Goal: Information Seeking & Learning: Understand process/instructions

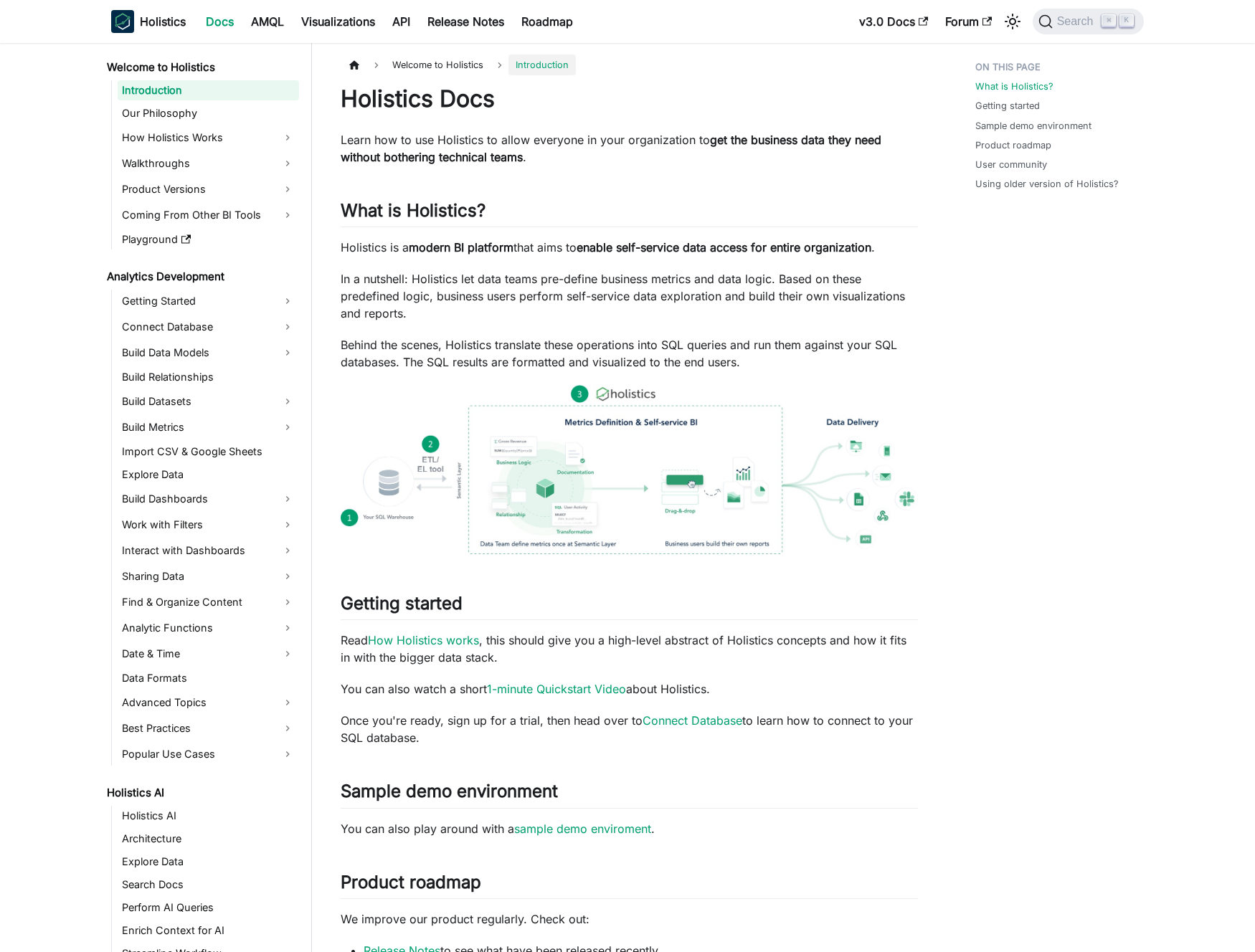
click at [512, 348] on p "Behind the scenes, Holistics translate these operations into SQL queries and ru…" at bounding box center [629, 353] width 577 height 34
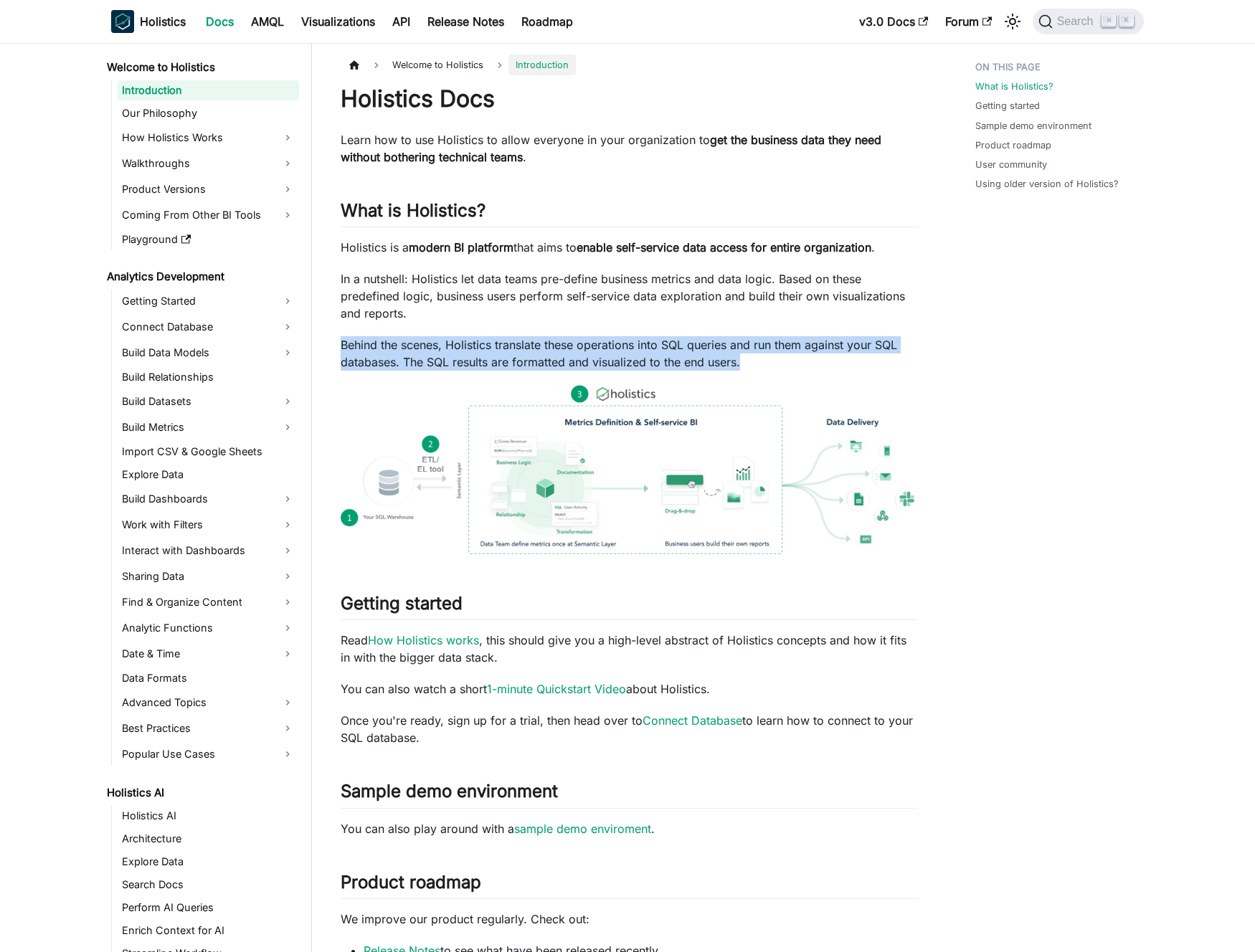
click at [512, 348] on p "Behind the scenes, Holistics translate these operations into SQL queries and ru…" at bounding box center [629, 353] width 577 height 34
click at [500, 345] on p "Behind the scenes, Holistics translate these operations into SQL queries and ru…" at bounding box center [629, 353] width 577 height 34
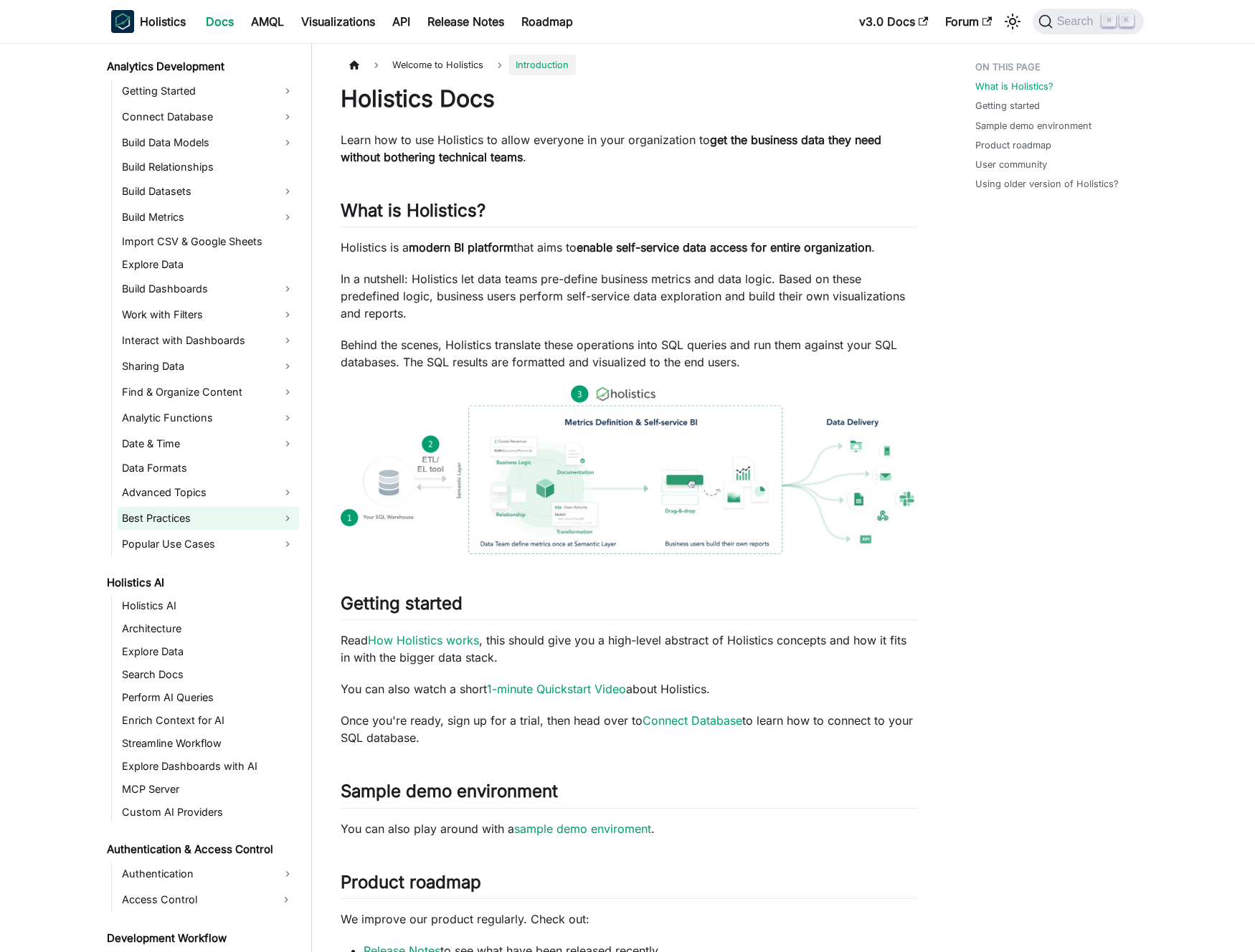
scroll to position [207, 0]
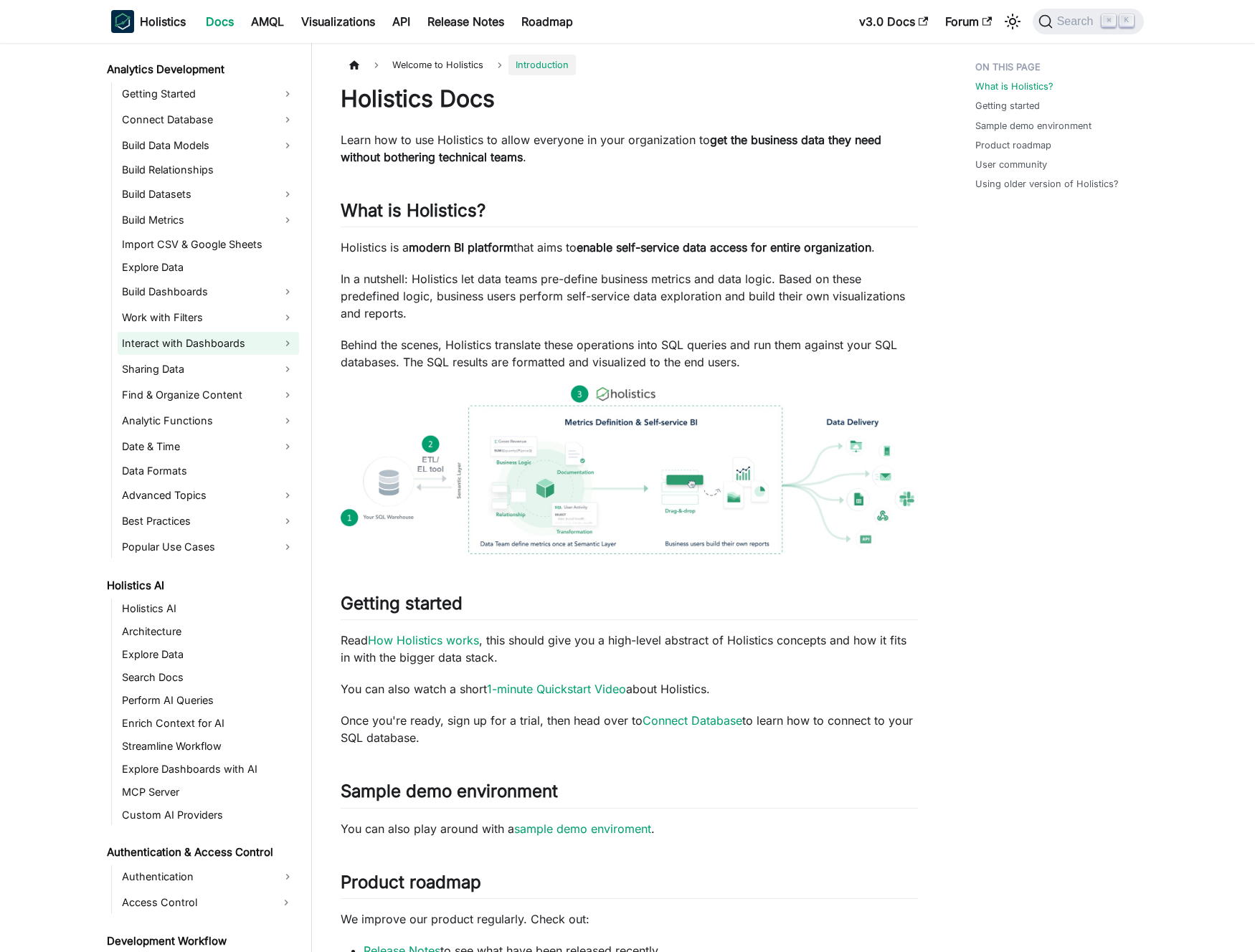
click at [202, 349] on link "Interact with Dashboards" at bounding box center [208, 343] width 181 height 23
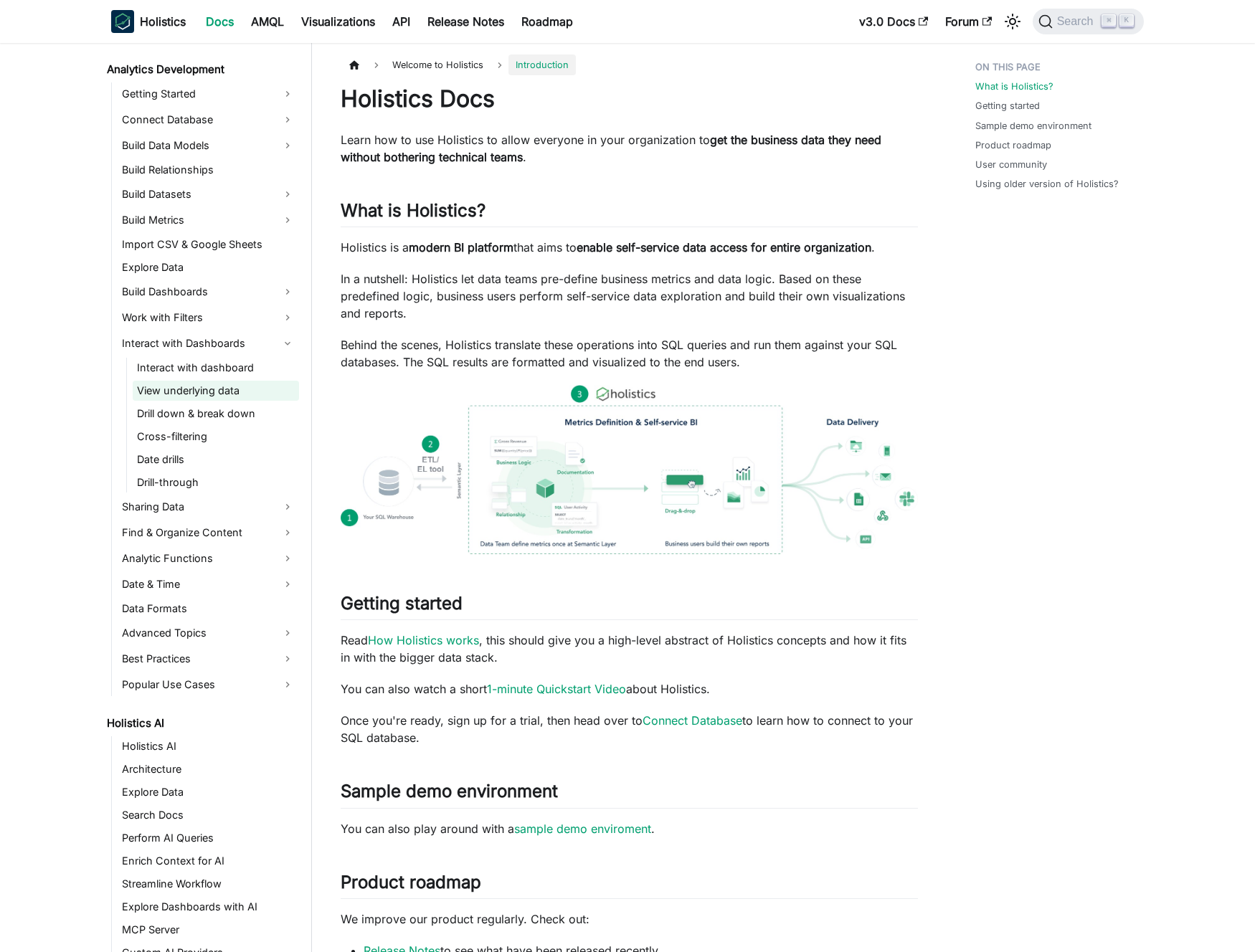
click at [203, 391] on link "View underlying data" at bounding box center [216, 391] width 166 height 20
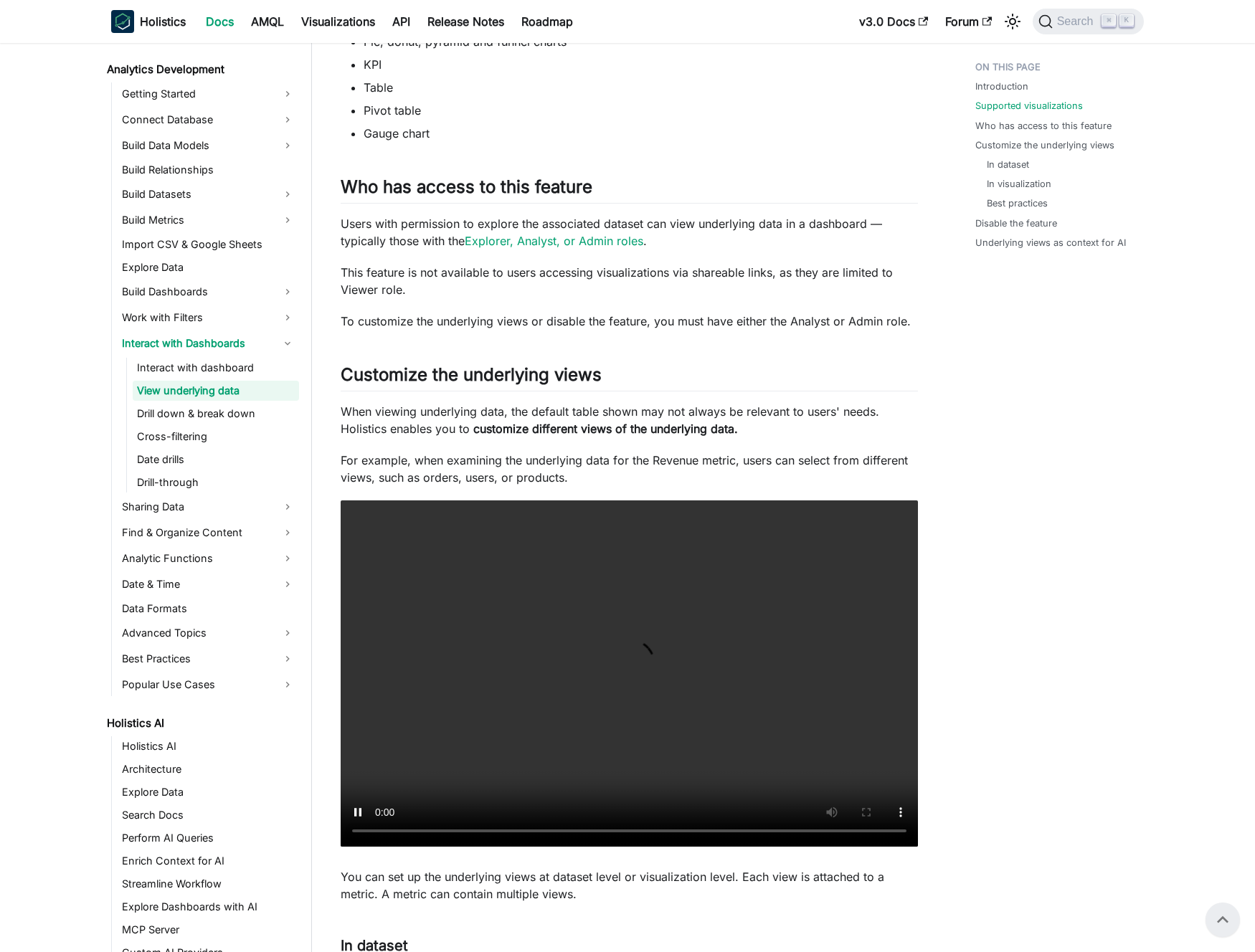
scroll to position [680, 0]
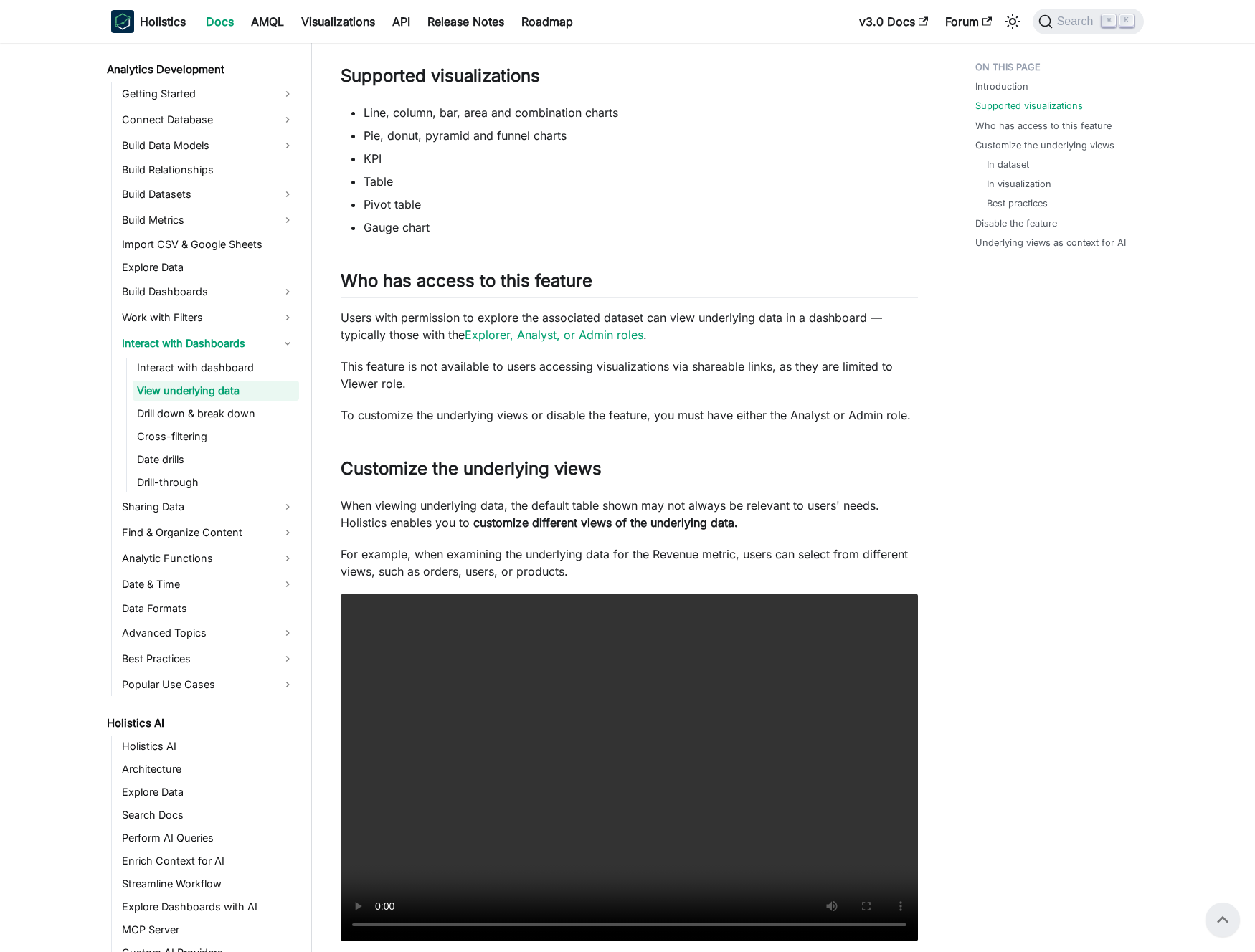
click at [477, 528] on strong "customize different views of the underlying data​​." at bounding box center [605, 523] width 264 height 15
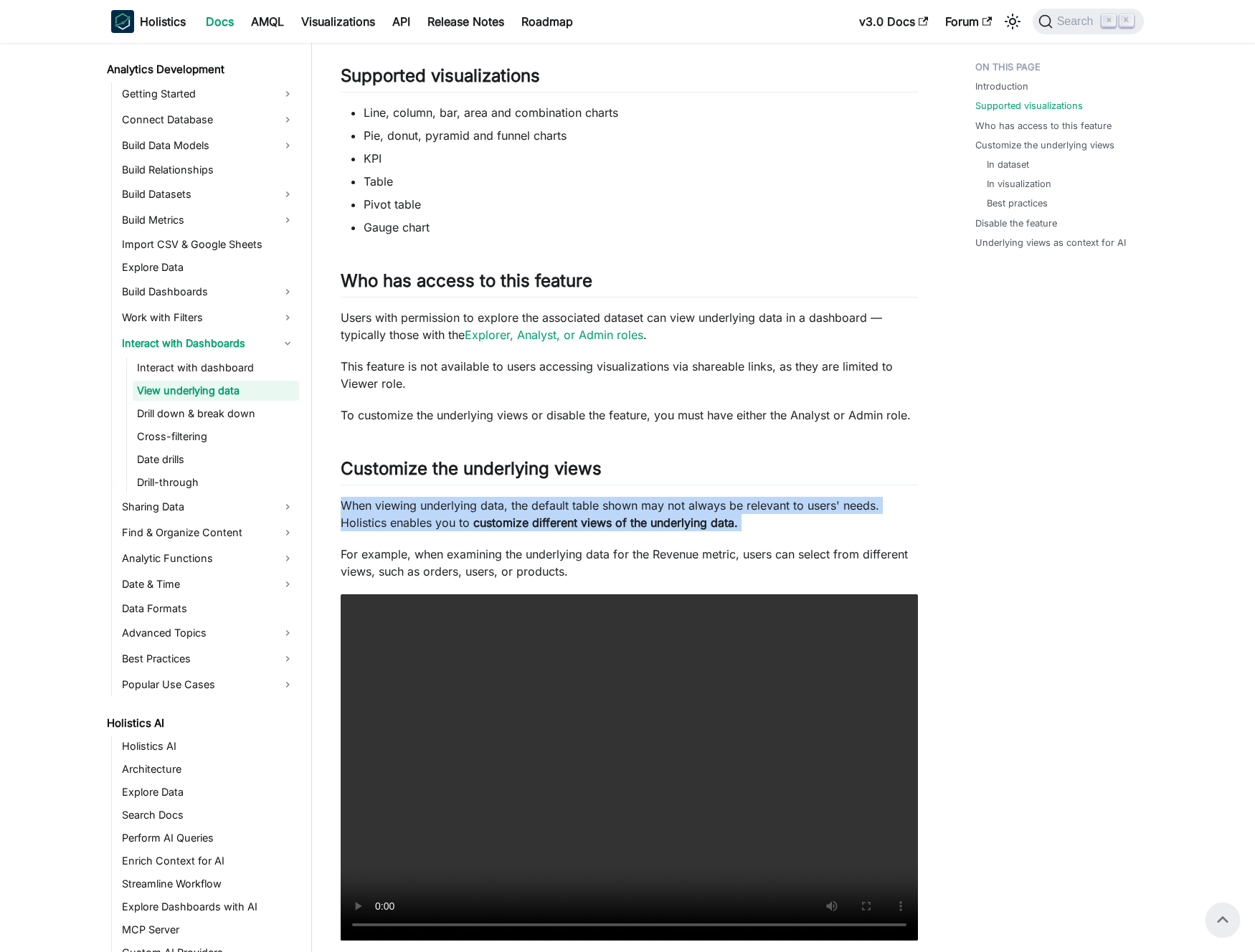
click at [477, 528] on strong "customize different views of the underlying data​​." at bounding box center [605, 523] width 264 height 15
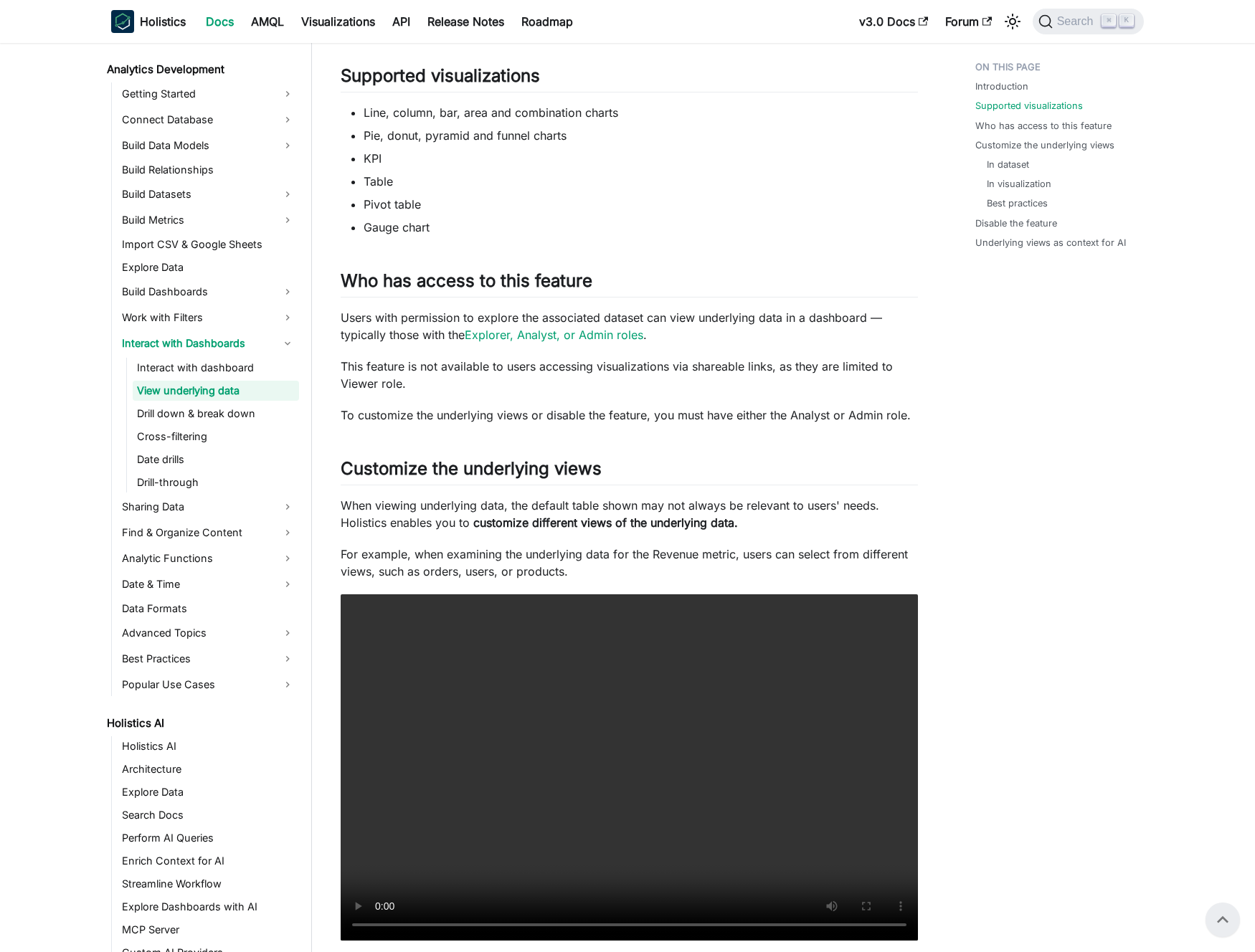
click at [465, 526] on p "When viewing underlying data, the default table shown may not always be relevan…" at bounding box center [629, 514] width 577 height 34
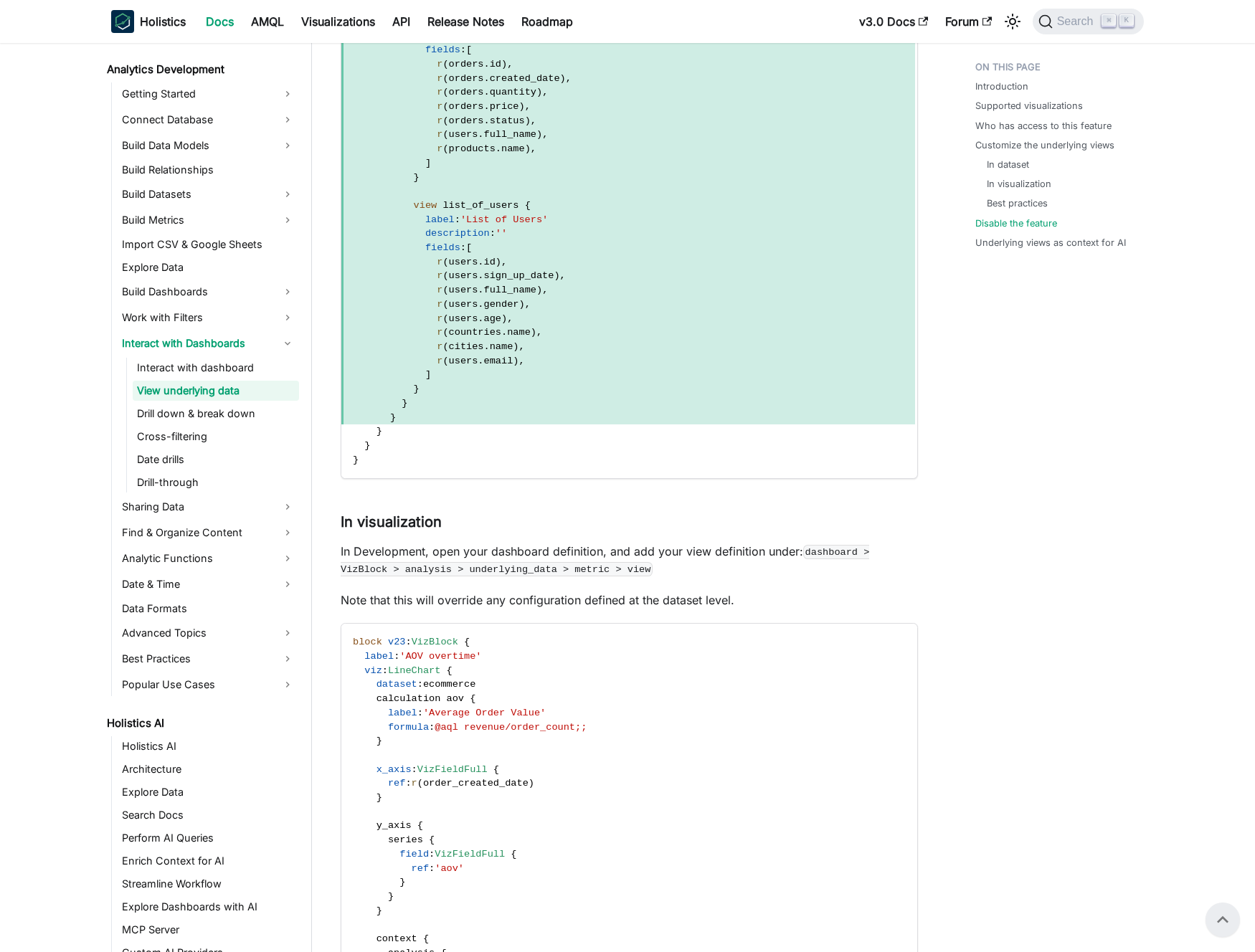
scroll to position [0, 0]
